Goal: Check status: Check status

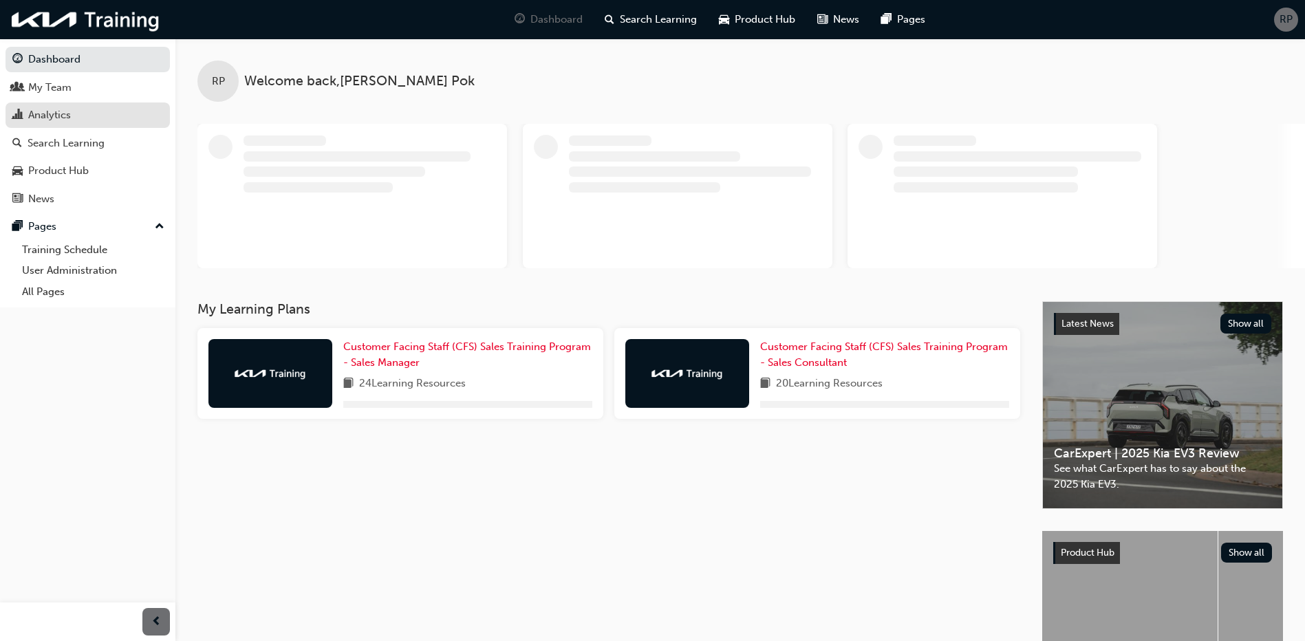
click at [43, 114] on div "Analytics" at bounding box center [49, 115] width 43 height 16
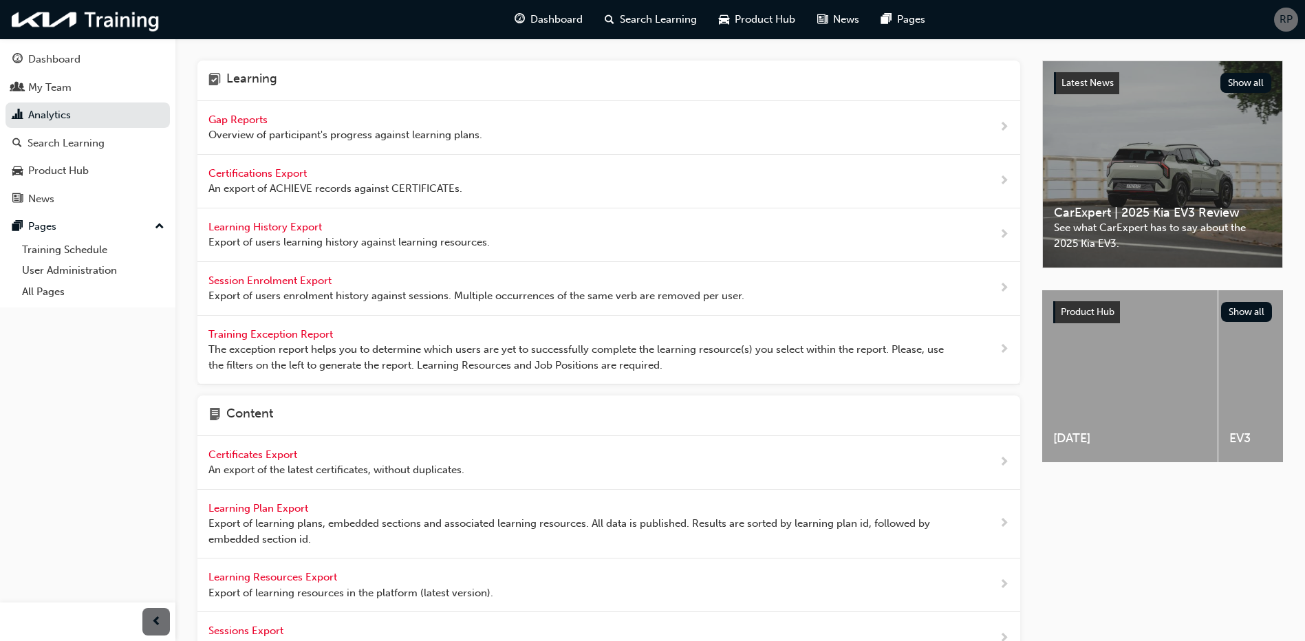
click at [238, 118] on span "Gap Reports" at bounding box center [239, 120] width 62 height 12
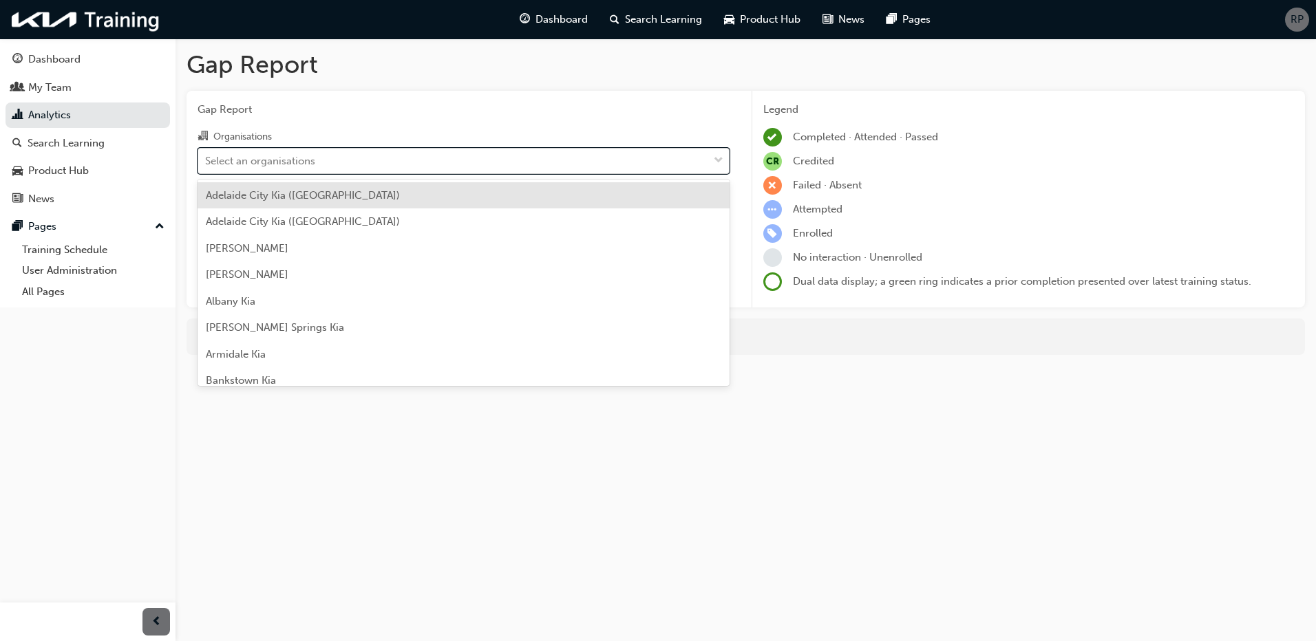
click at [376, 153] on div "Select an organisations" at bounding box center [453, 161] width 510 height 24
click at [206, 154] on input "Organisations option [GEOGRAPHIC_DATA] ([GEOGRAPHIC_DATA]) focused, 1 of 158. 1…" at bounding box center [205, 160] width 1 height 12
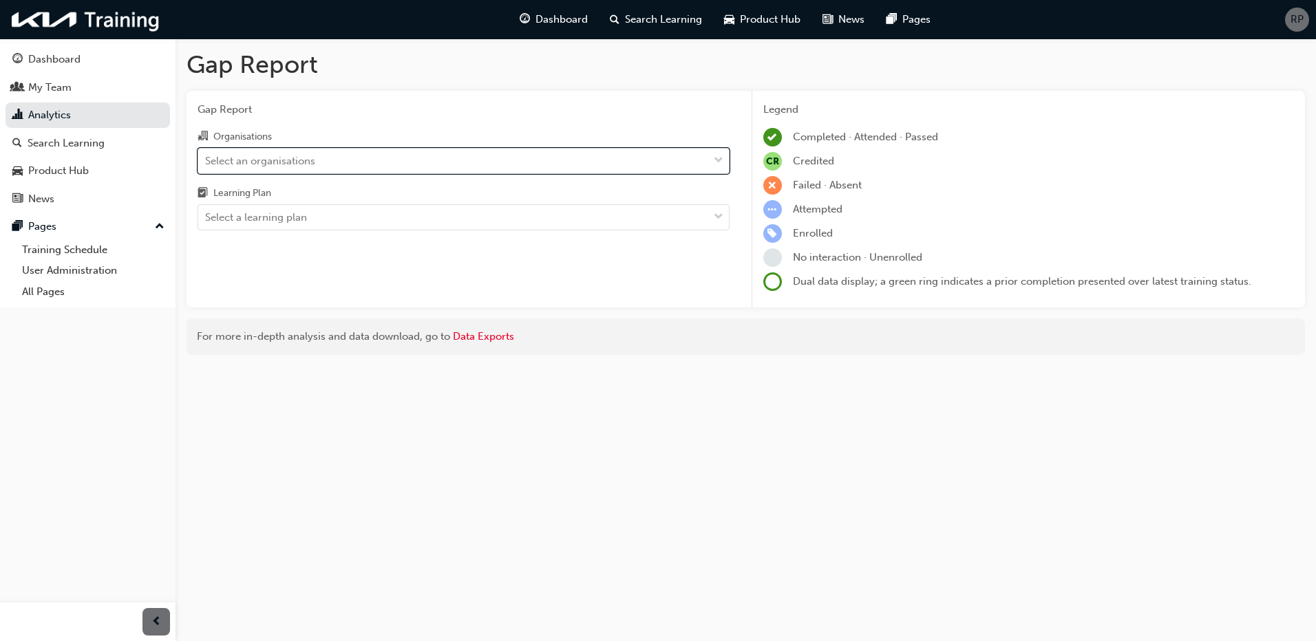
drag, startPoint x: 376, startPoint y: 153, endPoint x: 315, endPoint y: 160, distance: 61.6
click at [315, 160] on div "Select an organisations" at bounding box center [260, 161] width 110 height 16
click at [206, 160] on input "Organisations 0 results available. Select is focused ,type to refine list, pres…" at bounding box center [205, 160] width 1 height 12
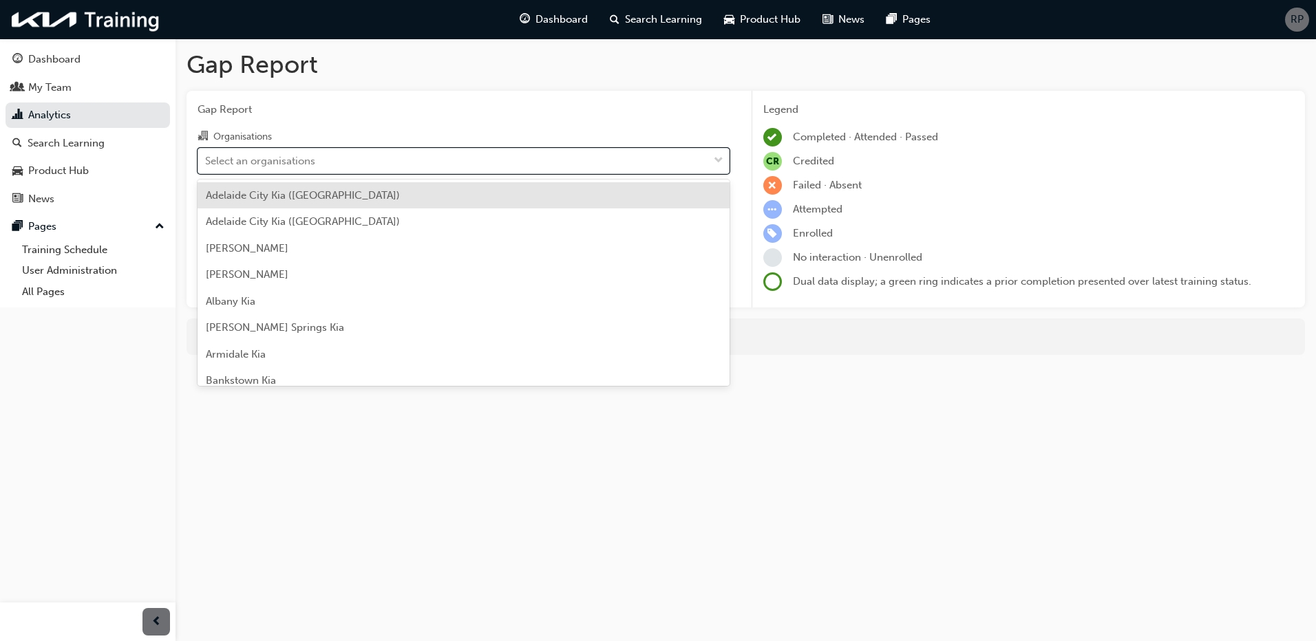
click at [330, 202] on div "Adelaide City Kia ([GEOGRAPHIC_DATA])" at bounding box center [463, 195] width 532 height 27
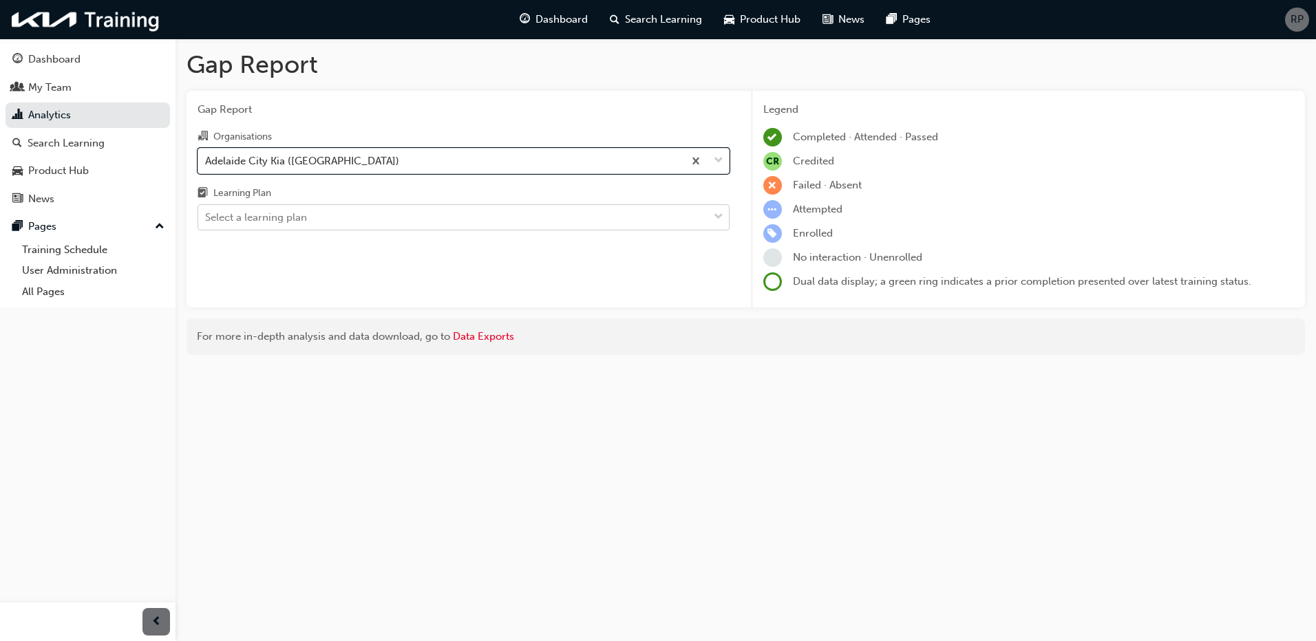
click at [402, 219] on div "Select a learning plan" at bounding box center [453, 218] width 510 height 24
click at [206, 219] on input "Learning Plan Select a learning plan" at bounding box center [205, 217] width 1 height 12
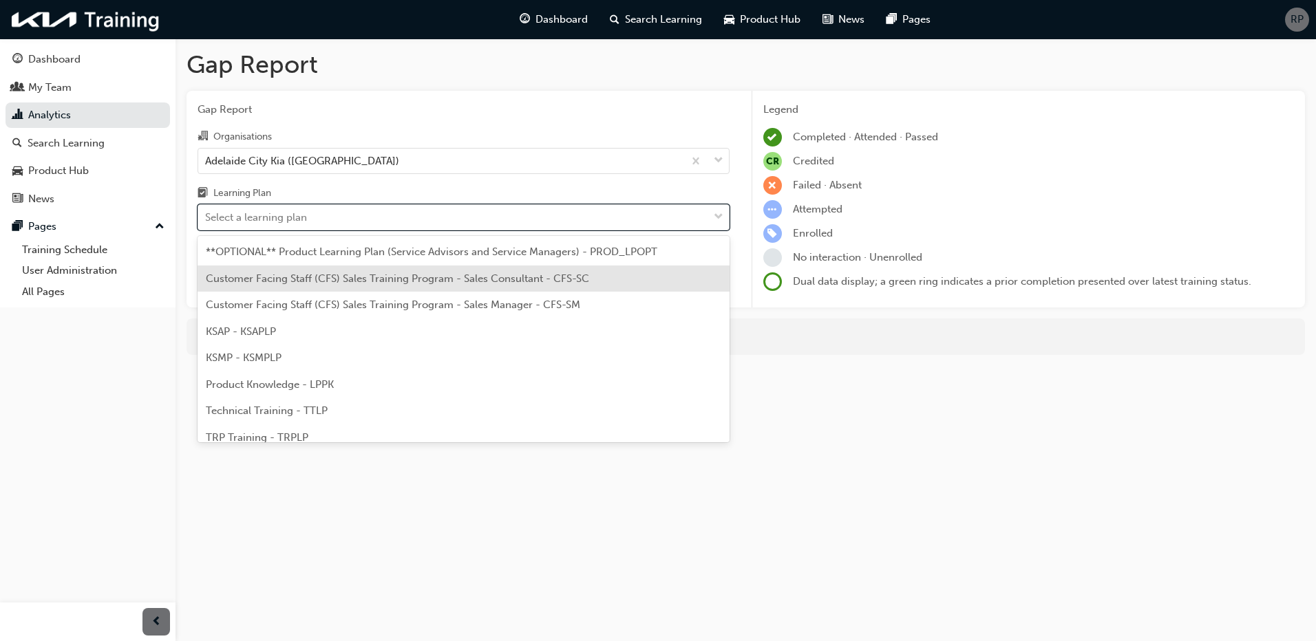
click at [411, 284] on span "Customer Facing Staff (CFS) Sales Training Program - Sales Consultant - CFS-SC" at bounding box center [397, 278] width 383 height 12
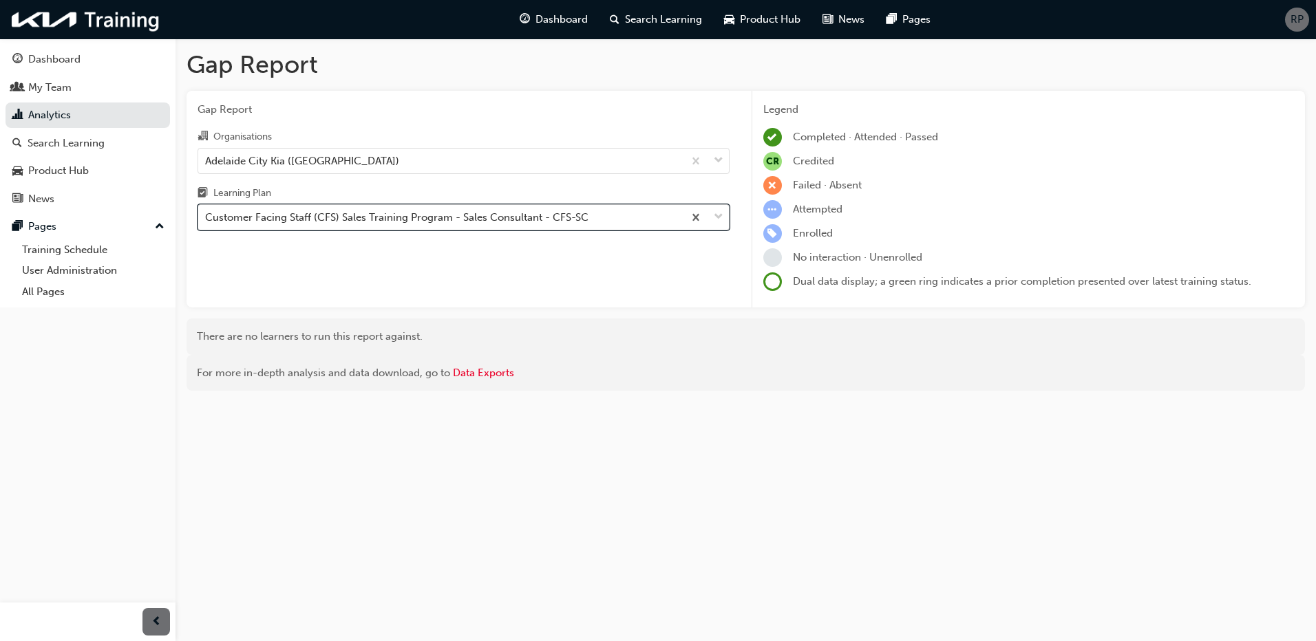
click at [721, 219] on span "down-icon" at bounding box center [719, 217] width 10 height 18
click at [206, 219] on input "Learning Plan option Customer Facing Staff (CFS) Sales Training Program - Sales…" at bounding box center [205, 217] width 1 height 12
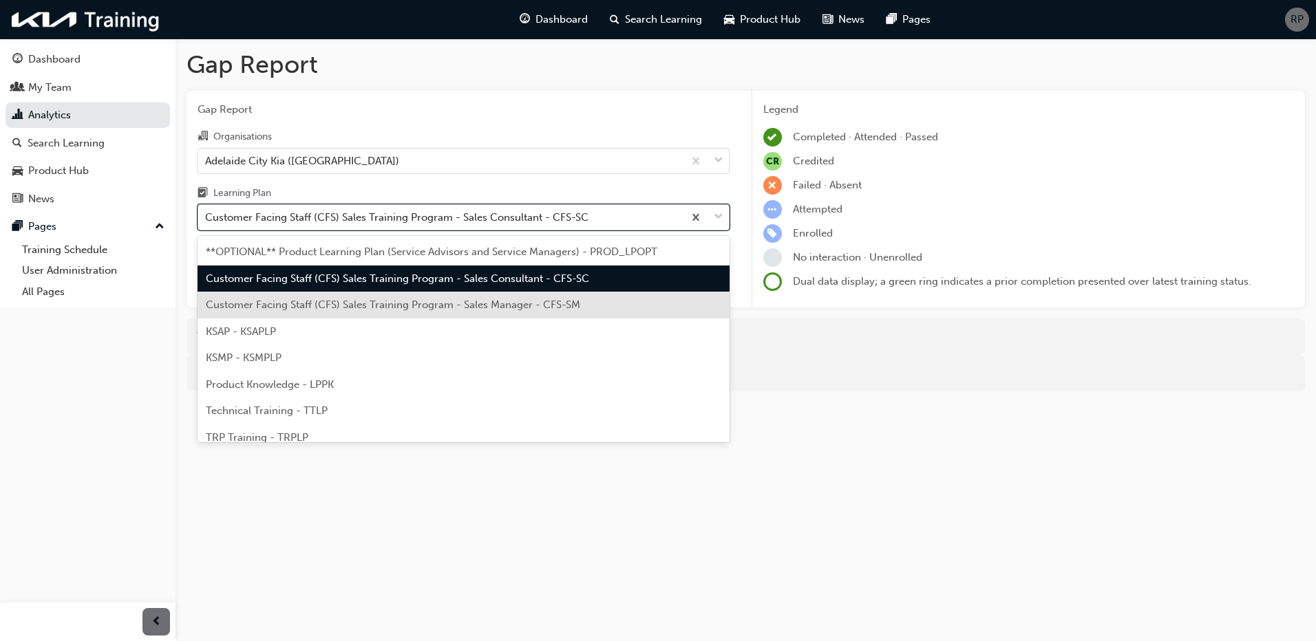
click at [444, 297] on div "Customer Facing Staff (CFS) Sales Training Program - Sales Manager - CFS-SM" at bounding box center [463, 305] width 532 height 27
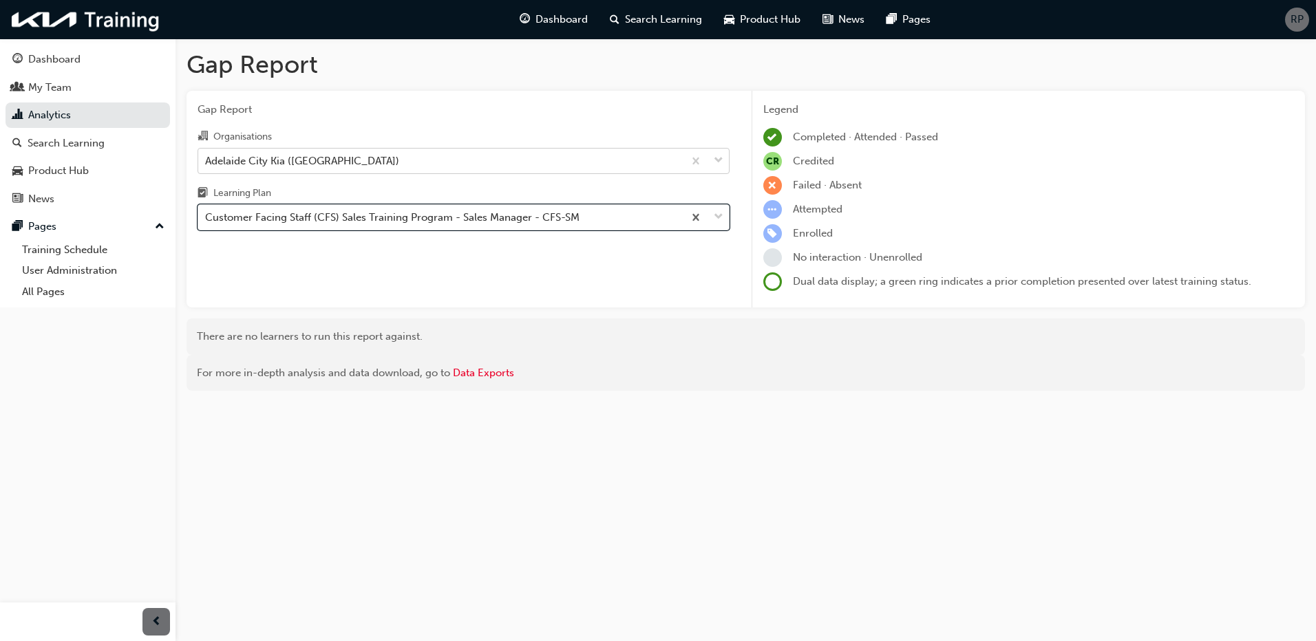
click at [390, 161] on div "Adelaide City Kia ([GEOGRAPHIC_DATA])" at bounding box center [440, 161] width 485 height 24
click at [206, 161] on input "Organisations [GEOGRAPHIC_DATA] ([GEOGRAPHIC_DATA])" at bounding box center [205, 160] width 1 height 12
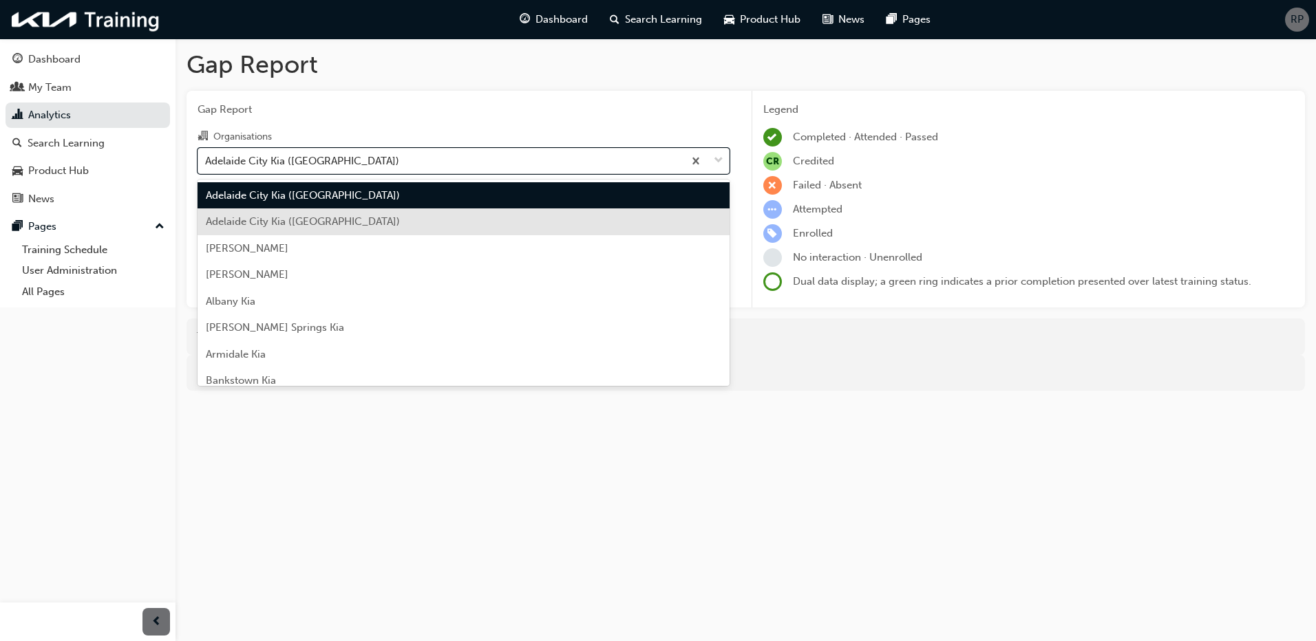
click at [383, 217] on div "Adelaide City Kia ([GEOGRAPHIC_DATA])" at bounding box center [463, 221] width 532 height 27
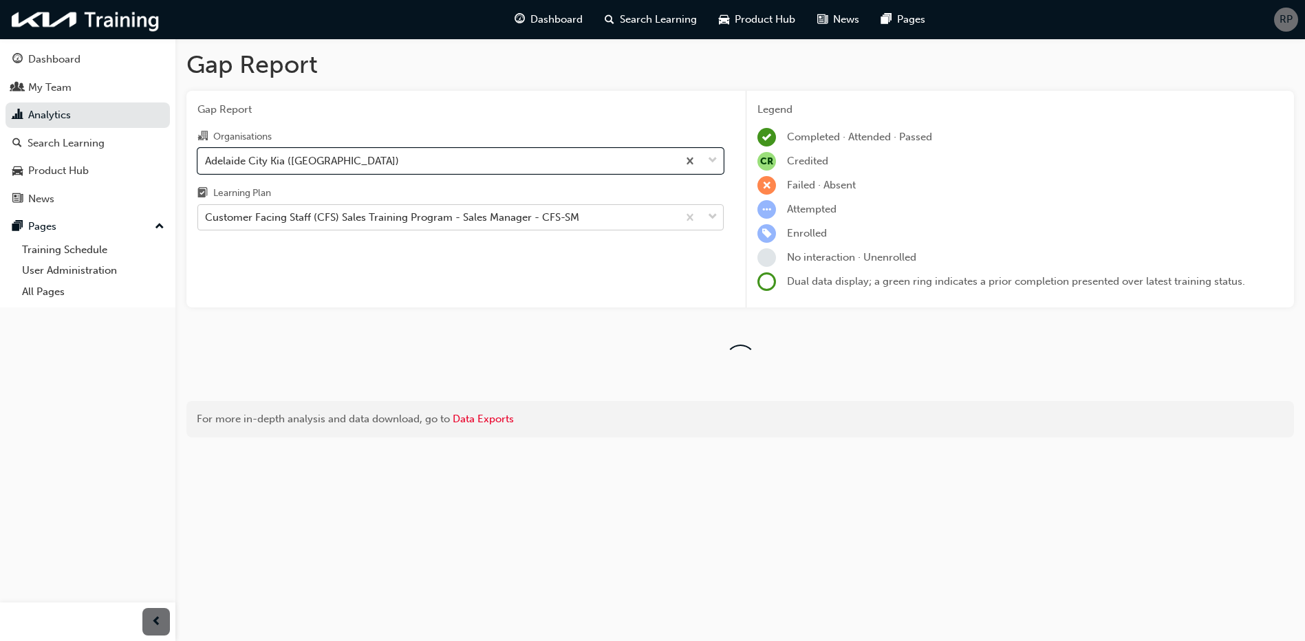
click at [383, 213] on div "Customer Facing Staff (CFS) Sales Training Program - Sales Manager - CFS-SM" at bounding box center [392, 218] width 374 height 16
click at [206, 213] on input "Learning Plan Customer Facing Staff (CFS) Sales Training Program - Sales Manage…" at bounding box center [205, 217] width 1 height 12
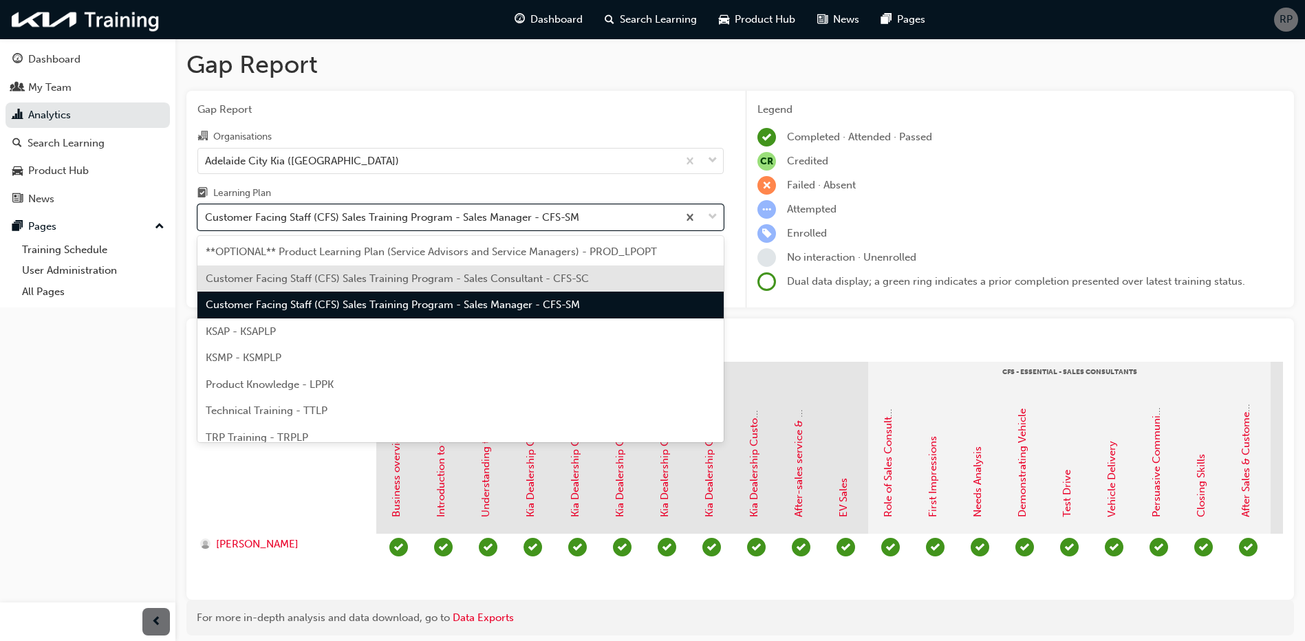
click at [389, 282] on span "Customer Facing Staff (CFS) Sales Training Program - Sales Consultant - CFS-SC" at bounding box center [397, 278] width 383 height 12
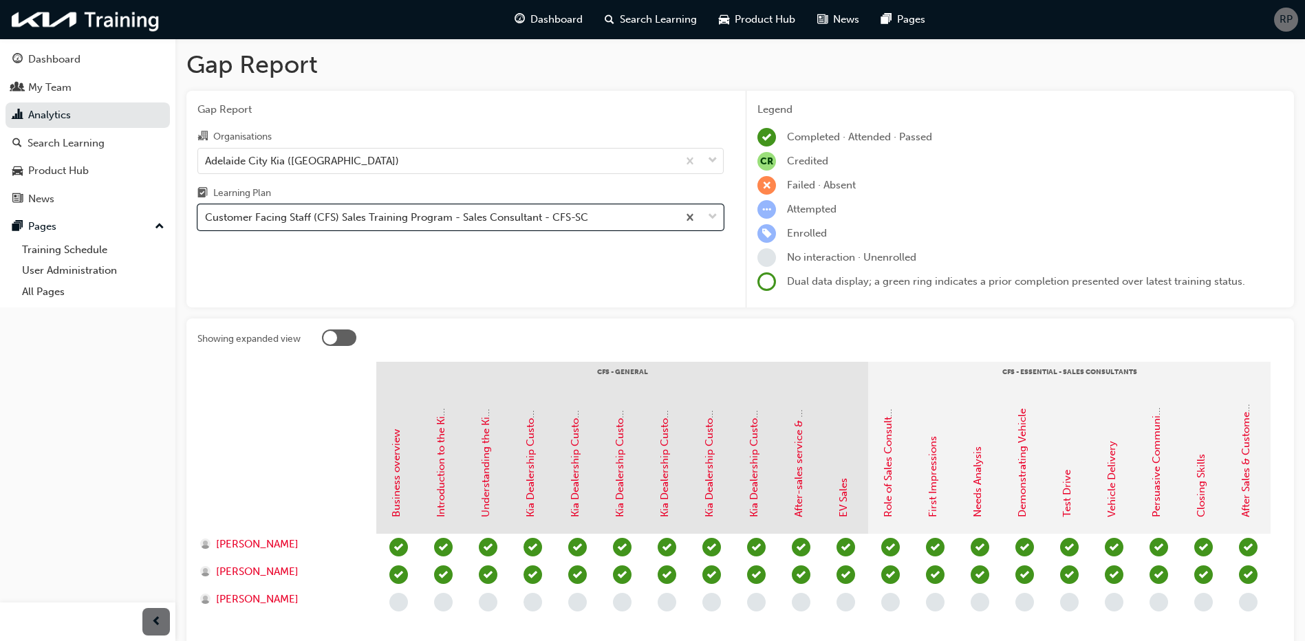
scroll to position [69, 0]
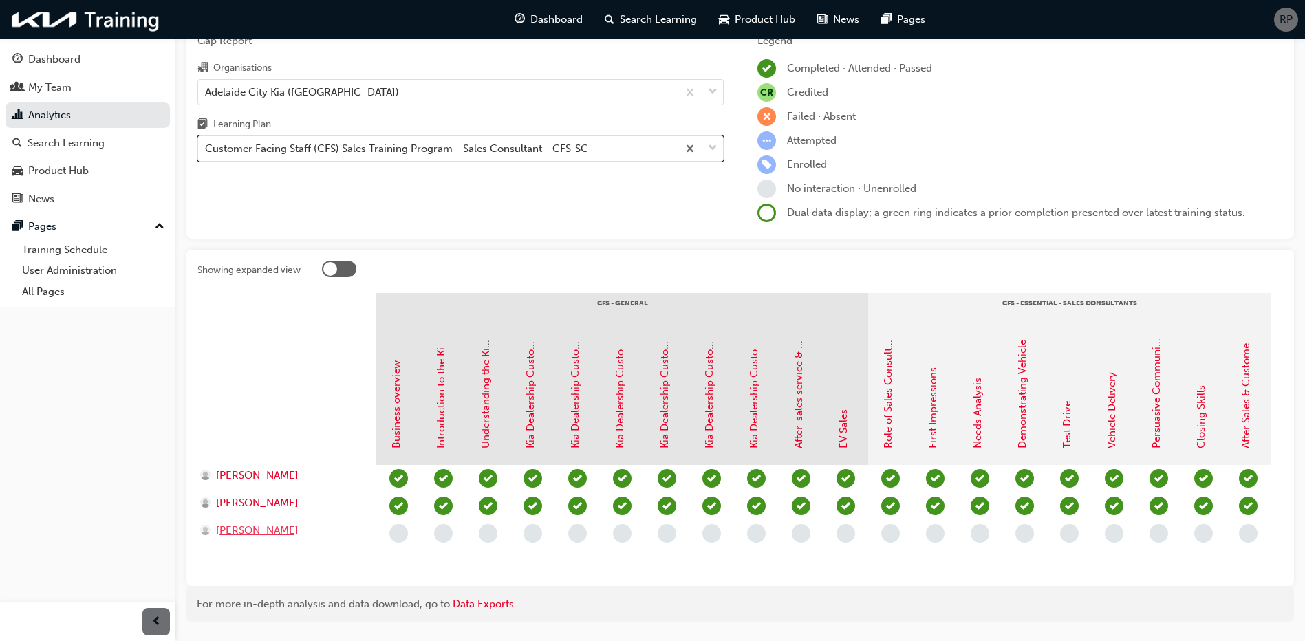
click at [263, 533] on span "[PERSON_NAME]" at bounding box center [257, 531] width 83 height 16
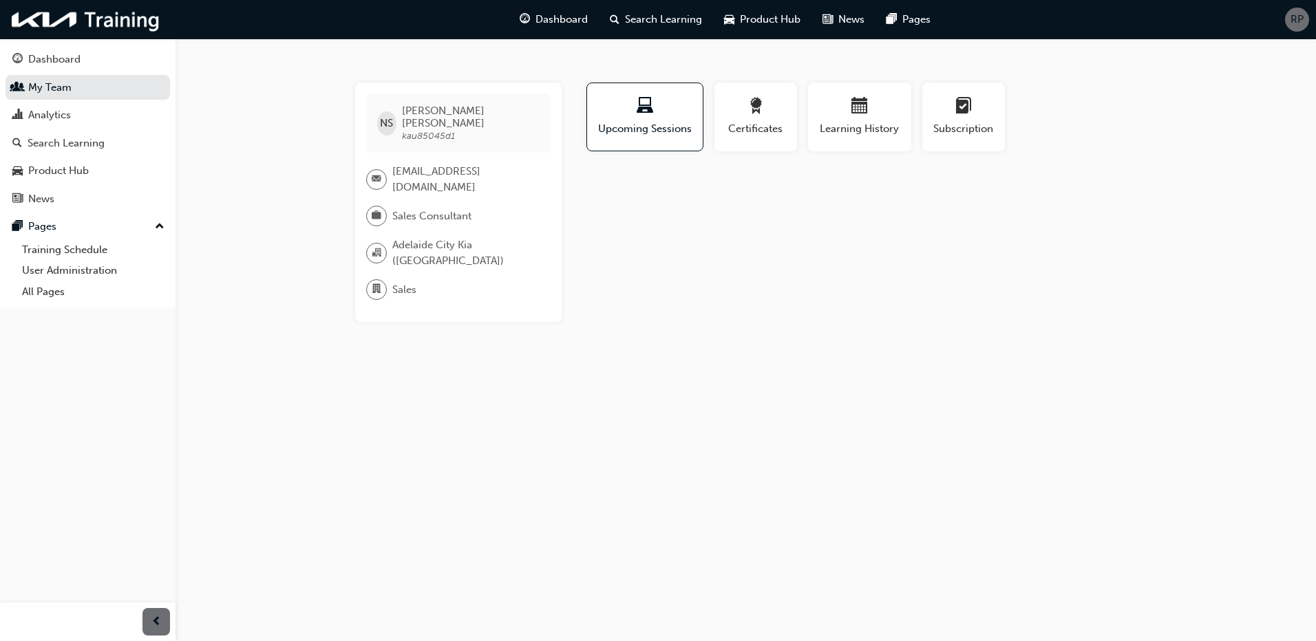
click at [922, 314] on div "[PERSON_NAME] kau85045d1 [EMAIL_ADDRESS][DOMAIN_NAME] Sales Consultant [GEOGRAP…" at bounding box center [658, 320] width 1316 height 641
